Goal: Understand process/instructions

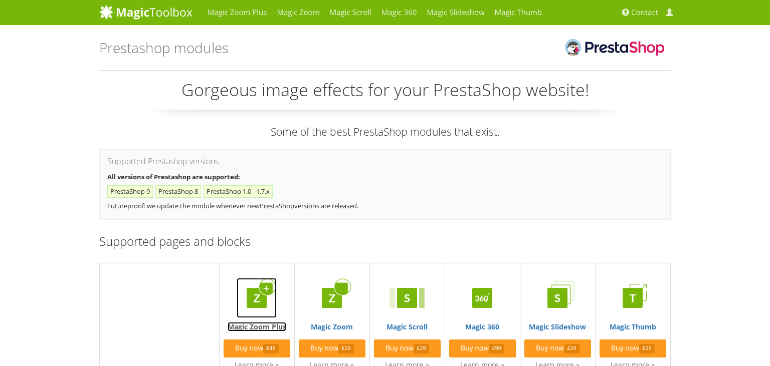
click at [263, 304] on img at bounding box center [257, 298] width 40 height 40
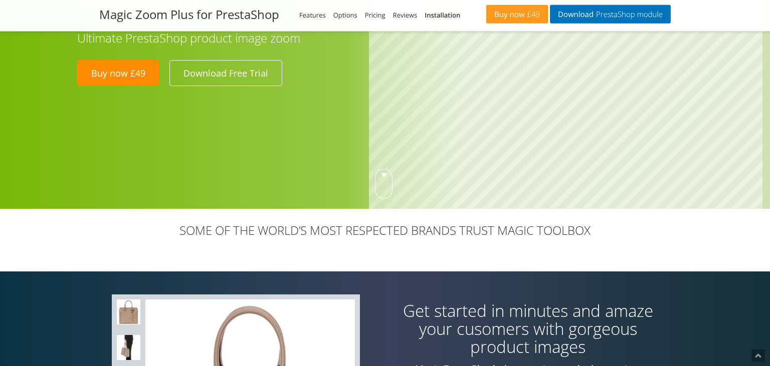
scroll to position [529, 0]
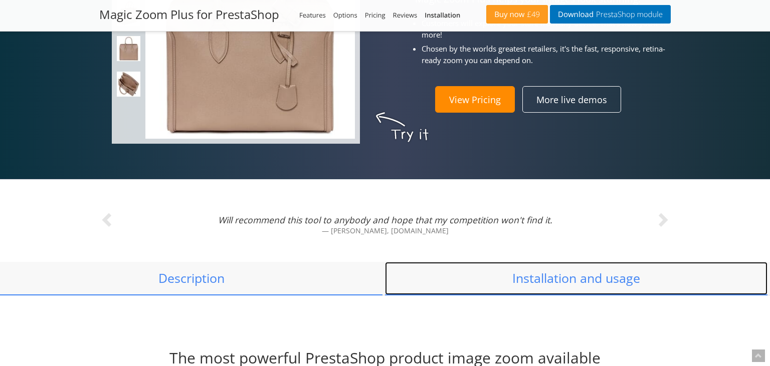
click at [589, 281] on link "Installation and usage" at bounding box center [576, 278] width 382 height 33
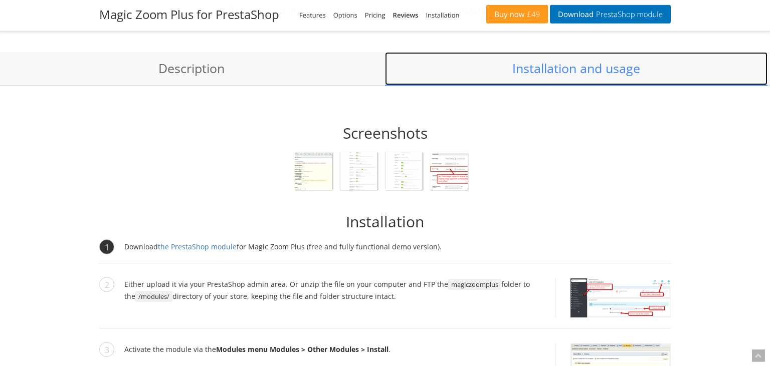
scroll to position [736, 0]
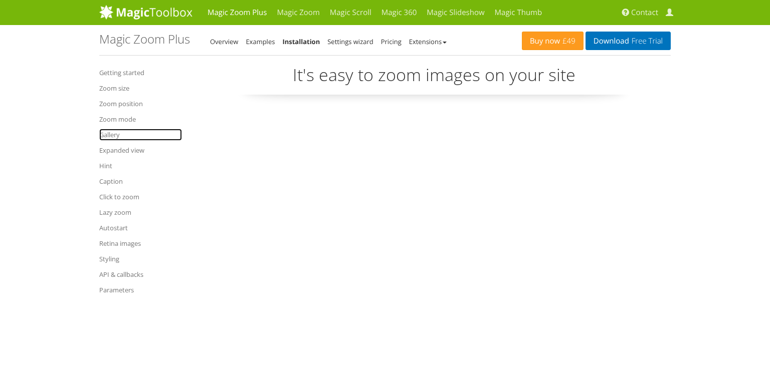
click at [109, 137] on link "Gallery" at bounding box center [140, 135] width 83 height 12
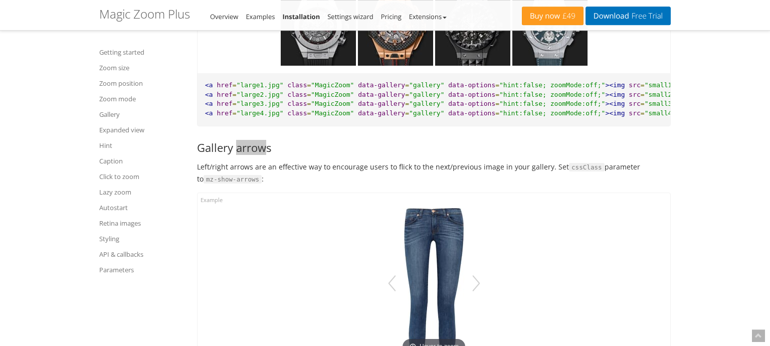
scroll to position [4691, 0]
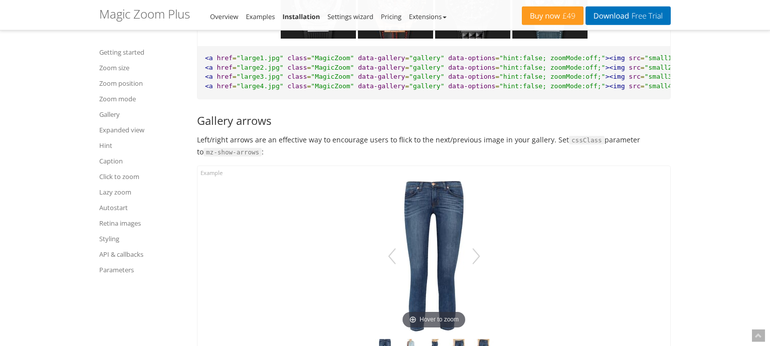
click at [241, 152] on code "mz-show-arrows" at bounding box center [232, 152] width 58 height 9
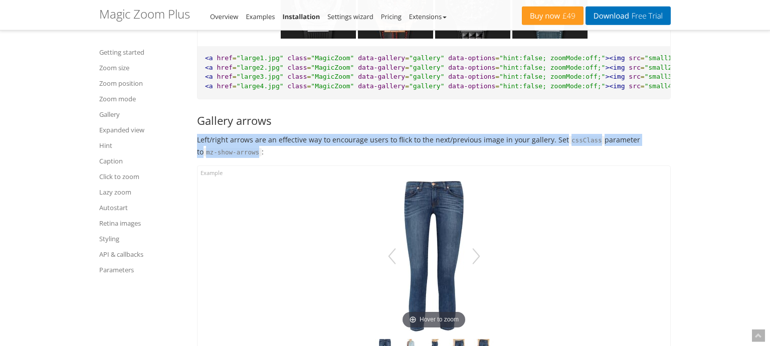
click at [241, 152] on code "mz-show-arrows" at bounding box center [232, 152] width 58 height 9
click at [239, 154] on code "mz-show-arrows" at bounding box center [232, 152] width 58 height 9
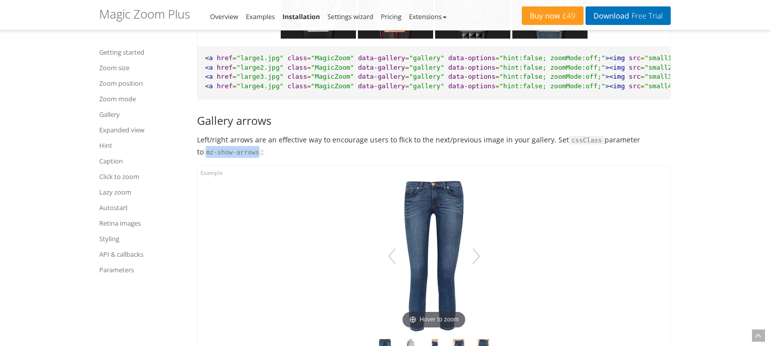
drag, startPoint x: 248, startPoint y: 154, endPoint x: 199, endPoint y: 152, distance: 48.6
click at [203, 152] on code "mz-show-arrows" at bounding box center [232, 152] width 58 height 9
copy code "mz-show-arrows"
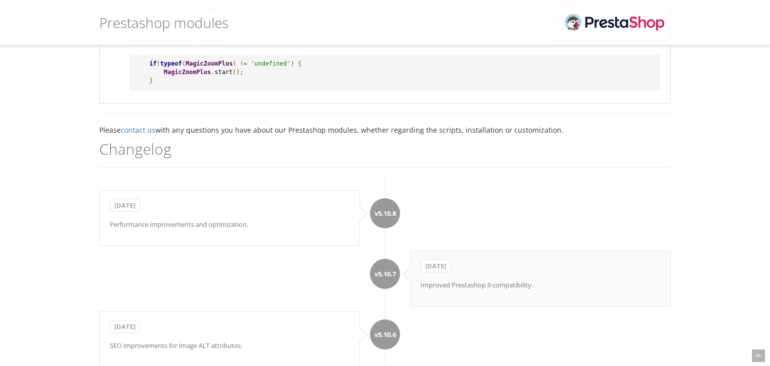
scroll to position [1429, 0]
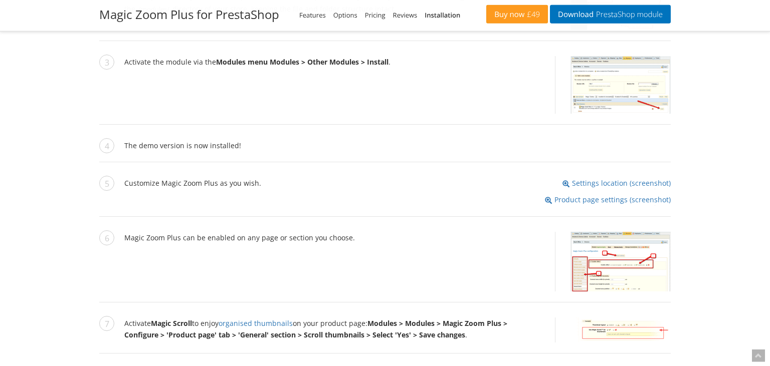
scroll to position [1106, 0]
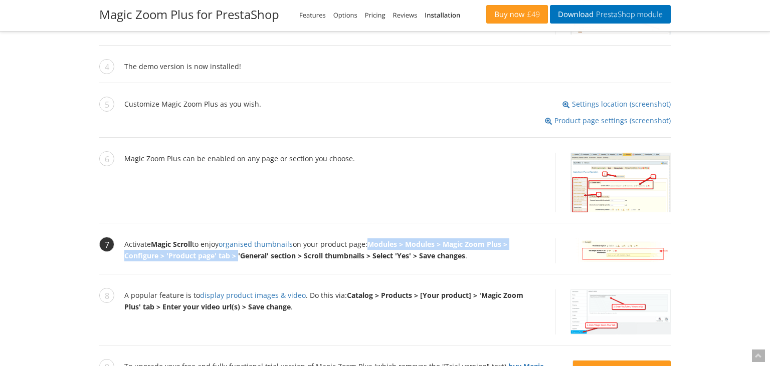
drag, startPoint x: 371, startPoint y: 244, endPoint x: 238, endPoint y: 260, distance: 134.7
click at [238, 260] on li "Activate Magic Scroll to enjoy organised thumbnails on your product page: Modul…" at bounding box center [384, 257] width 571 height 36
copy strong "Modules > Modules > Magic Zoom Plus > Configure > 'Product page' tab >"
